Goal: Task Accomplishment & Management: Manage account settings

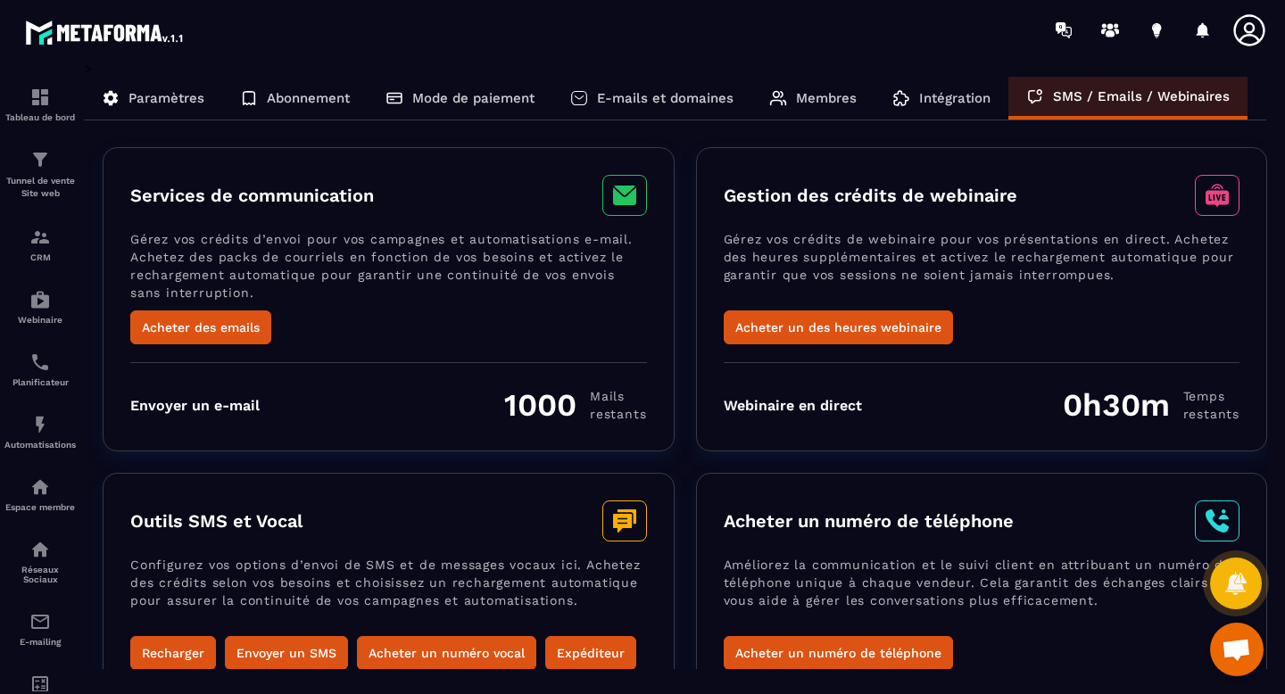
click at [1266, 99] on icon at bounding box center [1275, 98] width 18 height 18
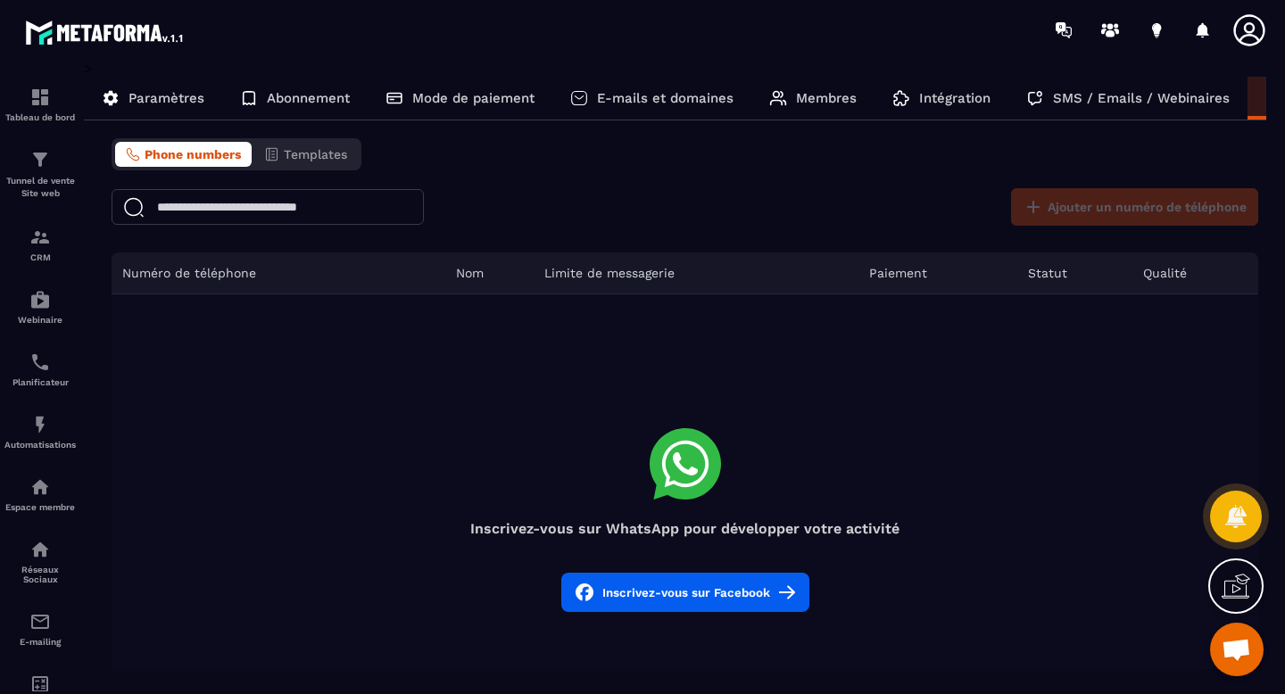
click at [1185, 101] on p "SMS / Emails / Webinaires" at bounding box center [1141, 98] width 177 height 16
